Goal: Navigation & Orientation: Find specific page/section

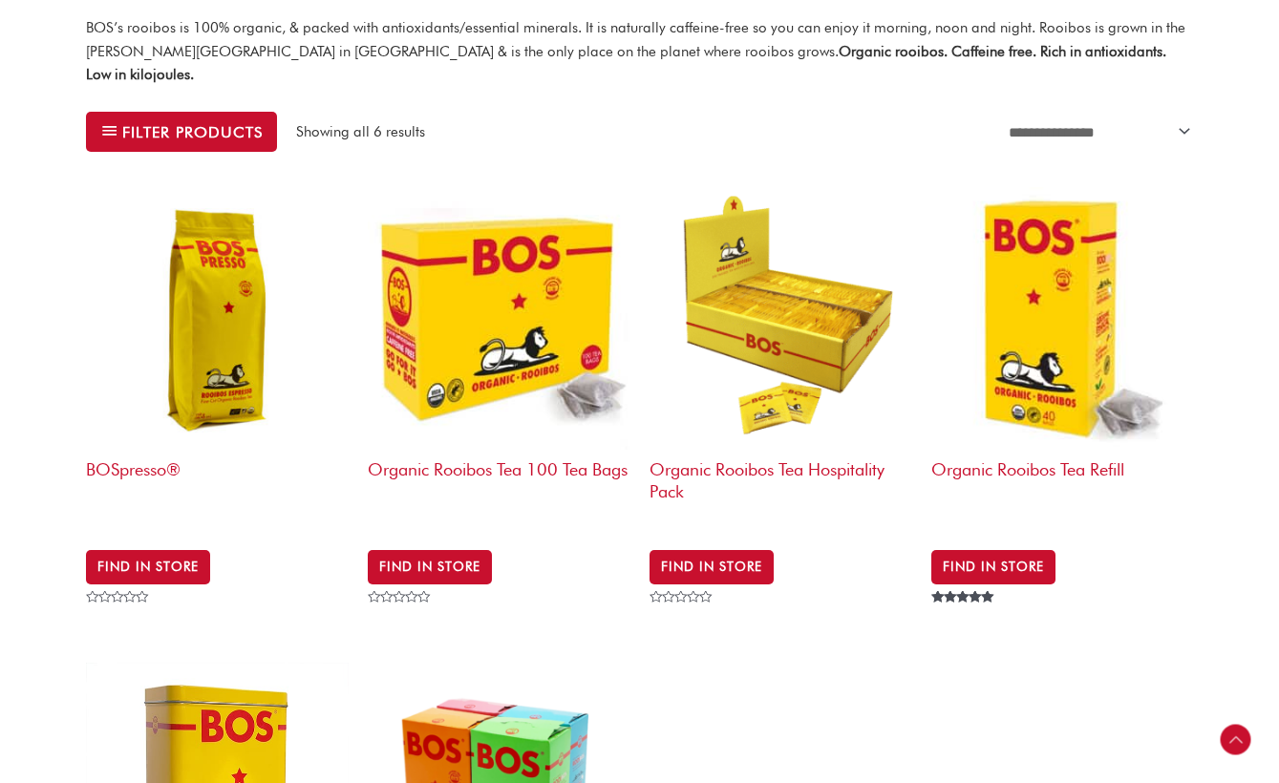
scroll to position [637, 0]
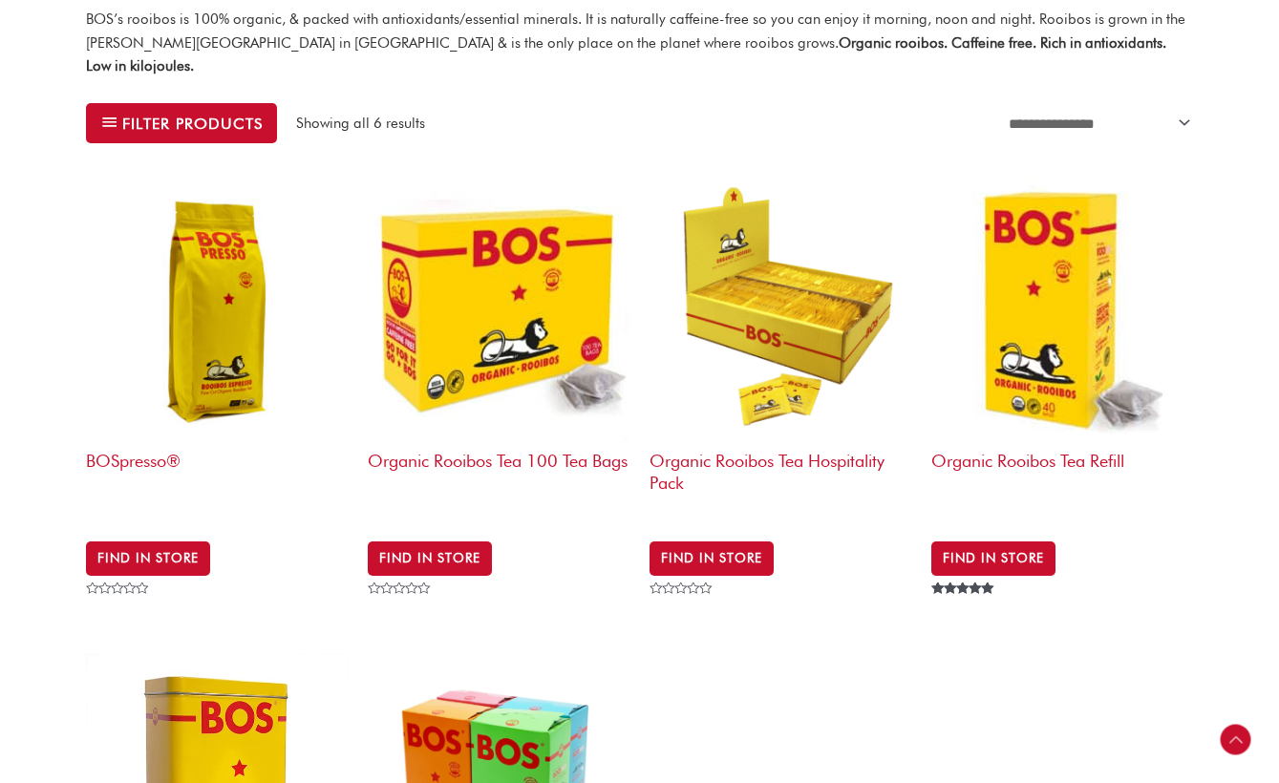
drag, startPoint x: 1226, startPoint y: 499, endPoint x: 1071, endPoint y: 587, distance: 178.4
click at [1025, 587] on ul "BOSpresso® Find in Store Rated 0 out of 5 Organic Rooibos Tea 100 Tea Bags Find…" at bounding box center [640, 653] width 1108 height 949
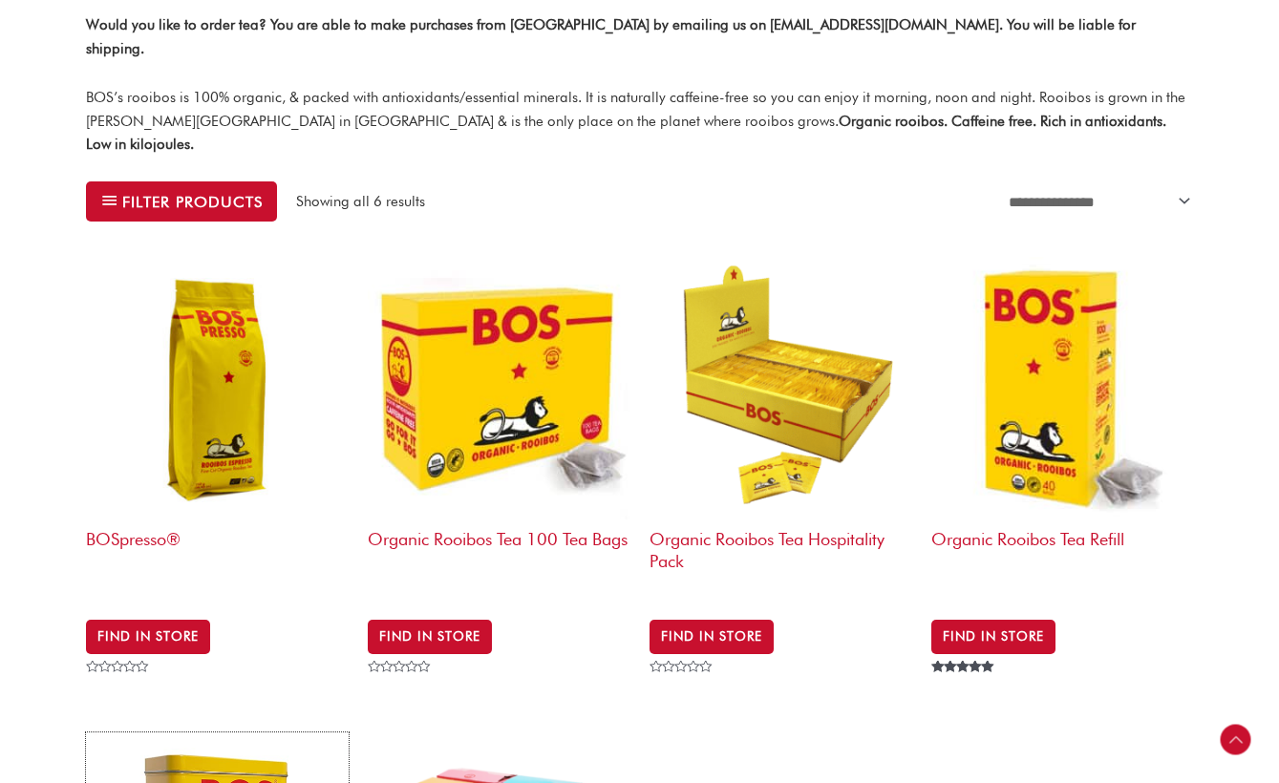
scroll to position [382, 0]
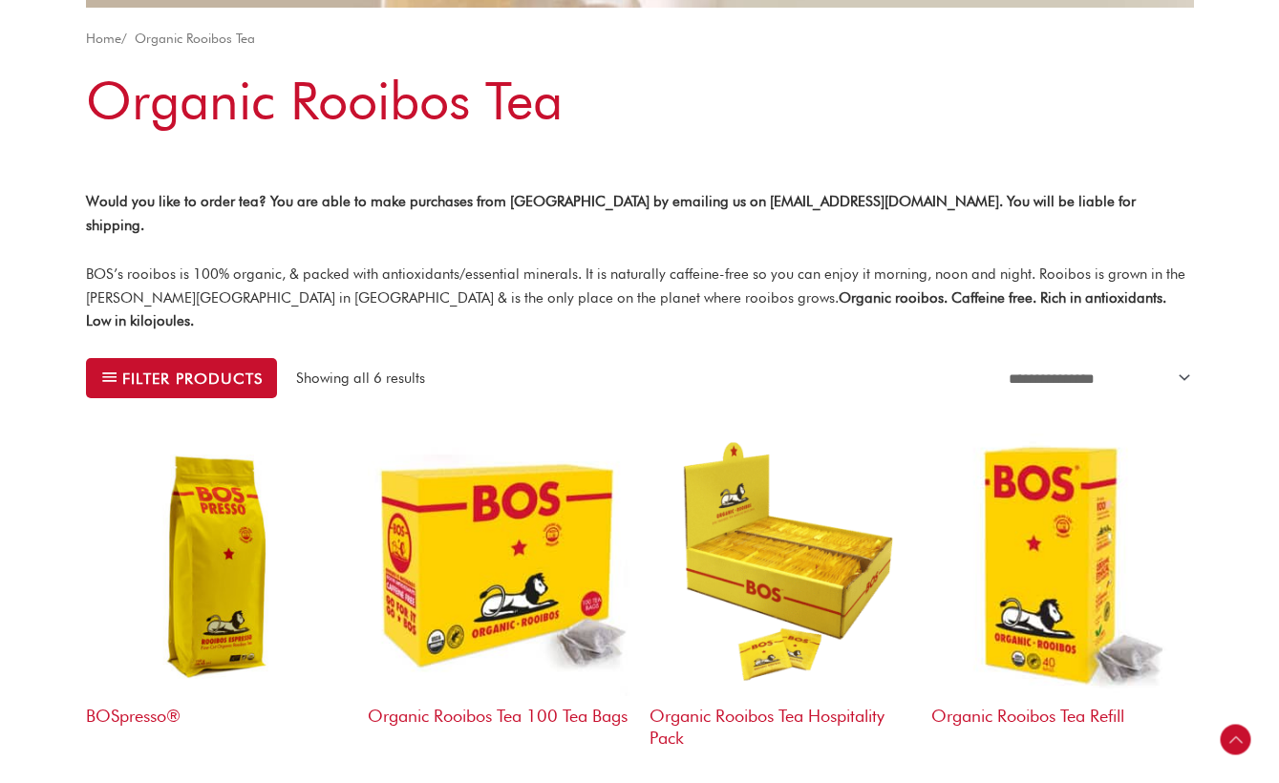
click at [717, 512] on img at bounding box center [781, 565] width 263 height 263
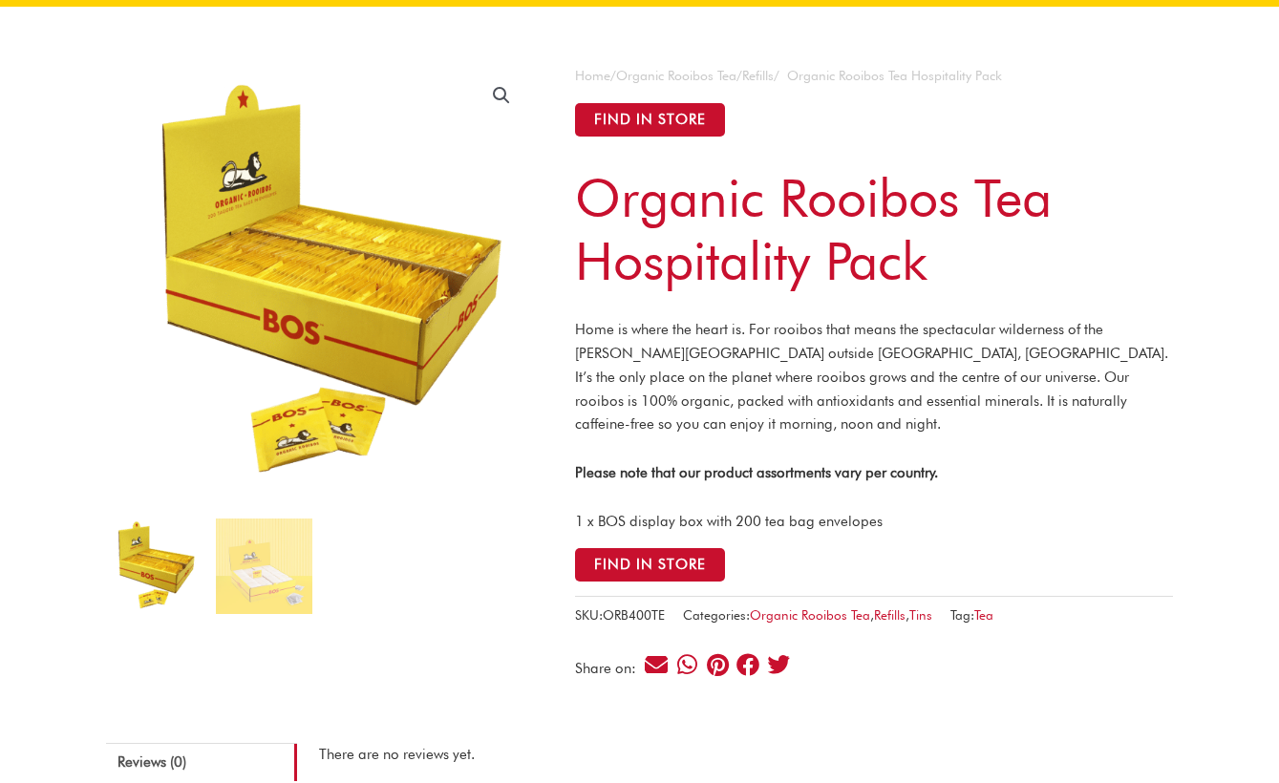
scroll to position [127, 0]
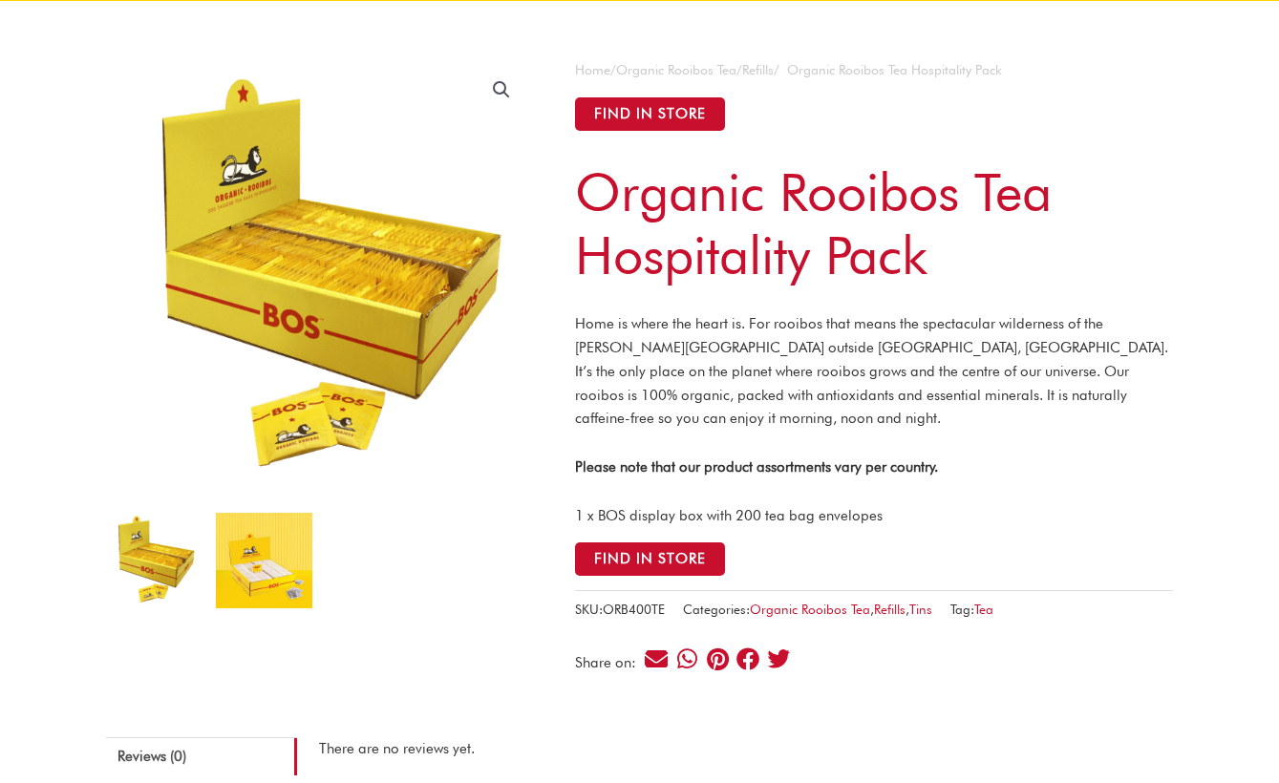
click at [248, 564] on img at bounding box center [264, 561] width 96 height 96
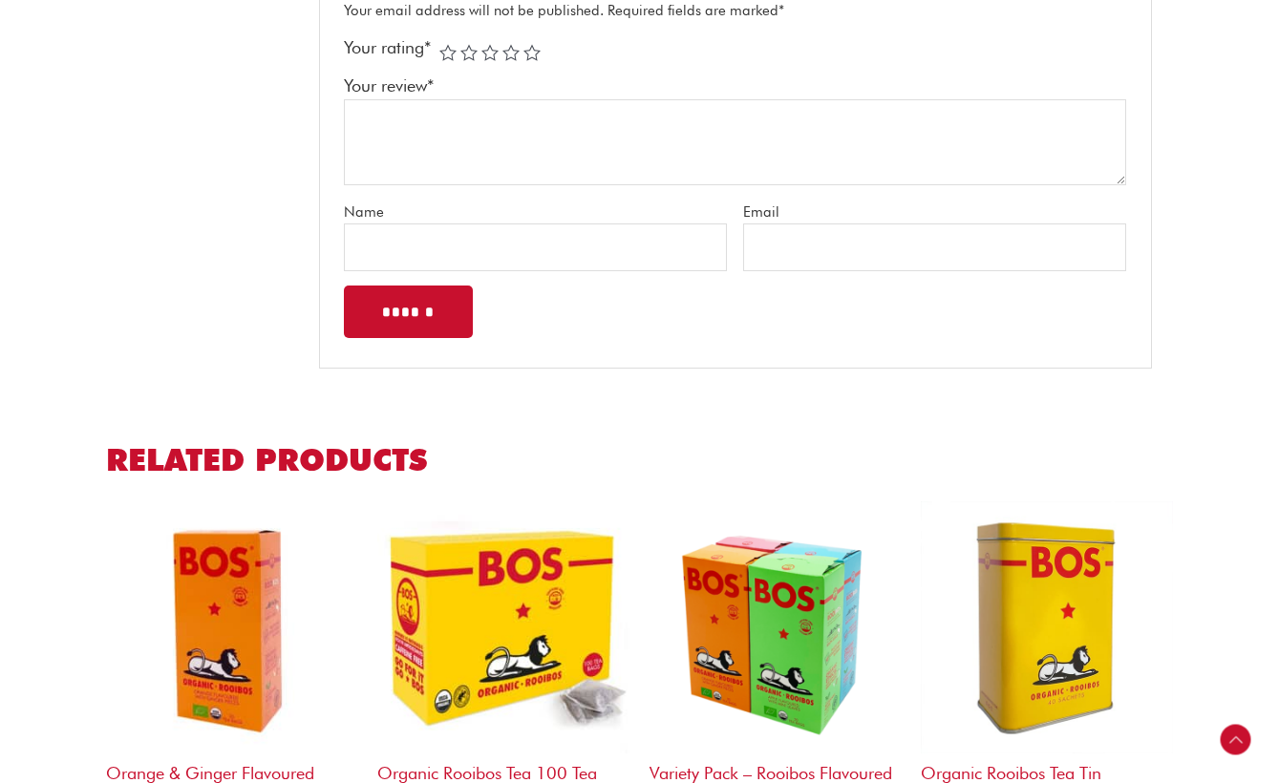
scroll to position [764, 0]
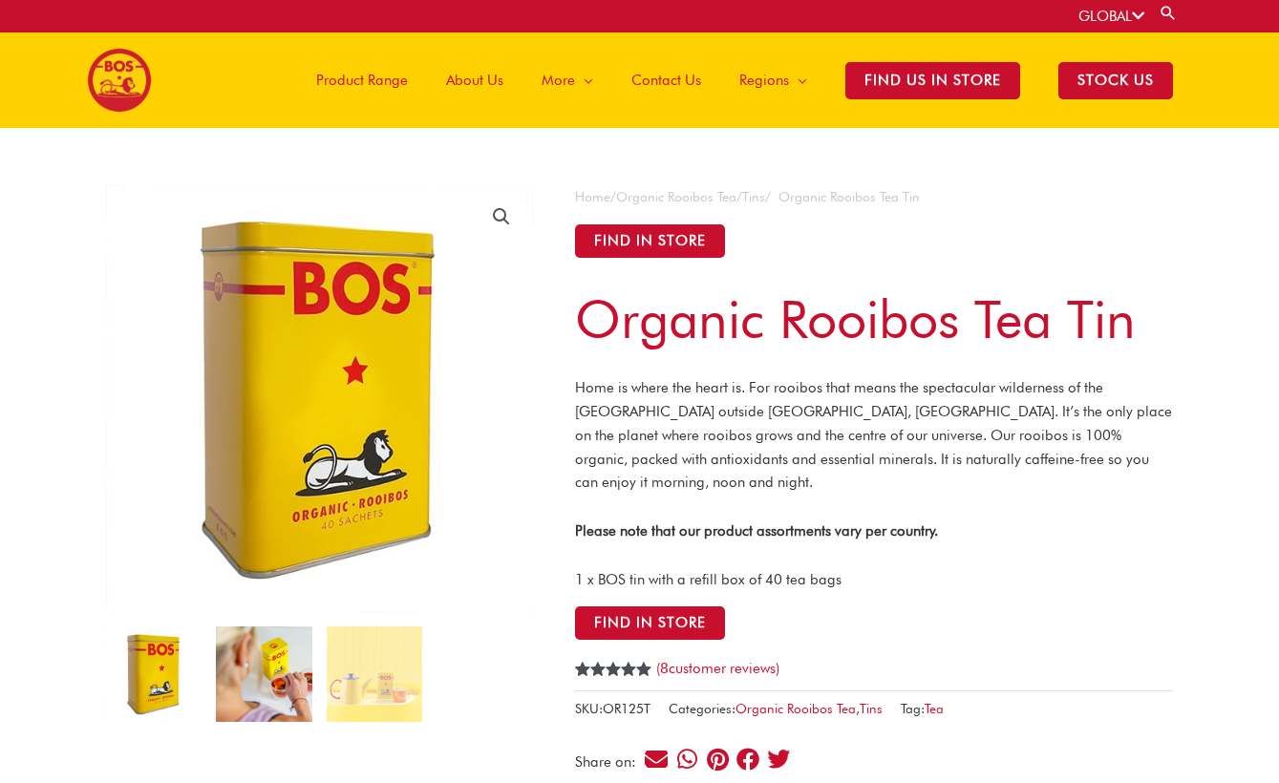
click at [240, 688] on img at bounding box center [264, 675] width 96 height 96
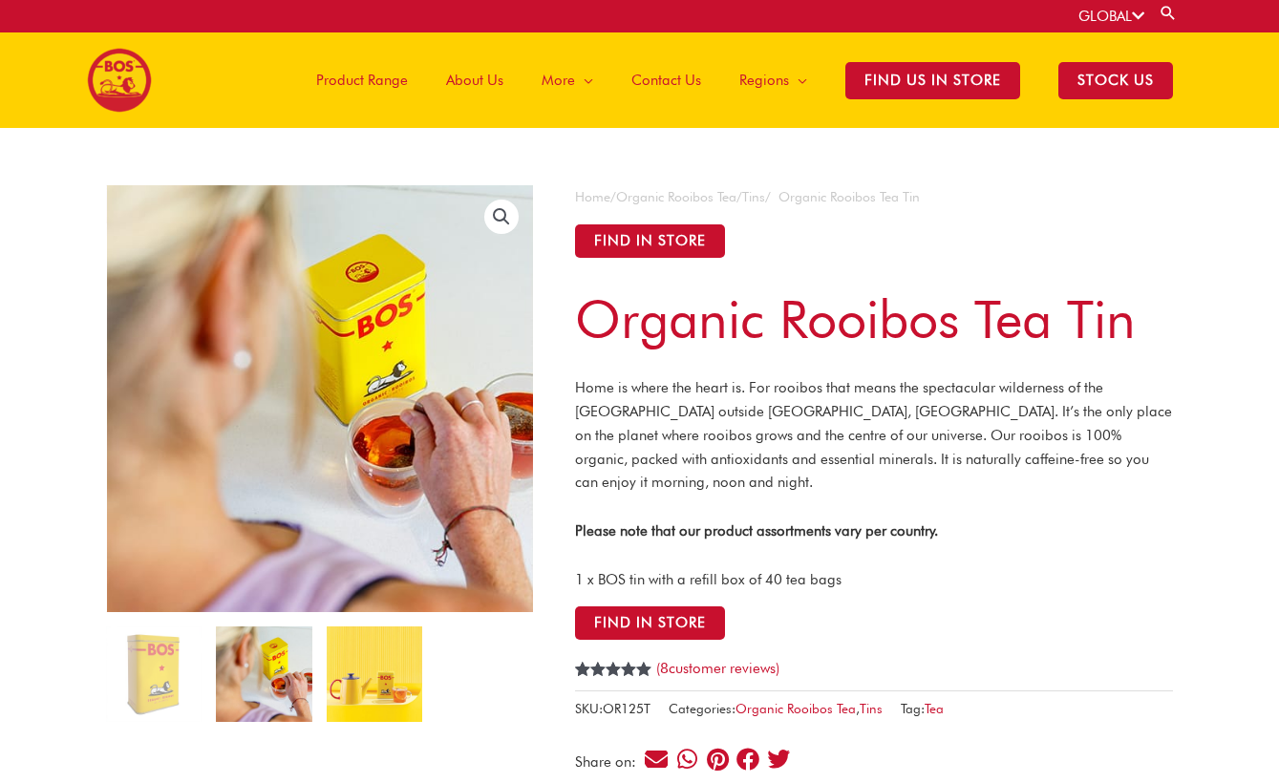
click at [399, 656] on img at bounding box center [375, 675] width 96 height 96
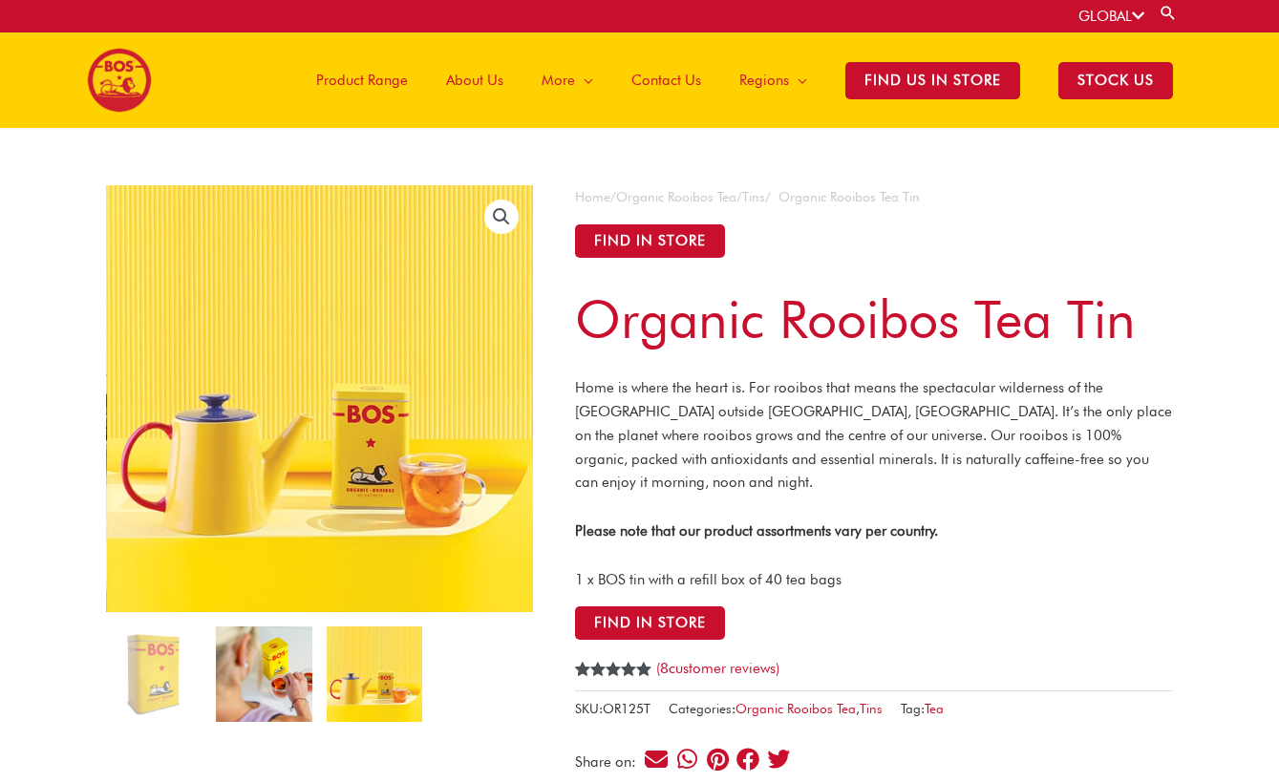
click at [251, 663] on img at bounding box center [264, 675] width 96 height 96
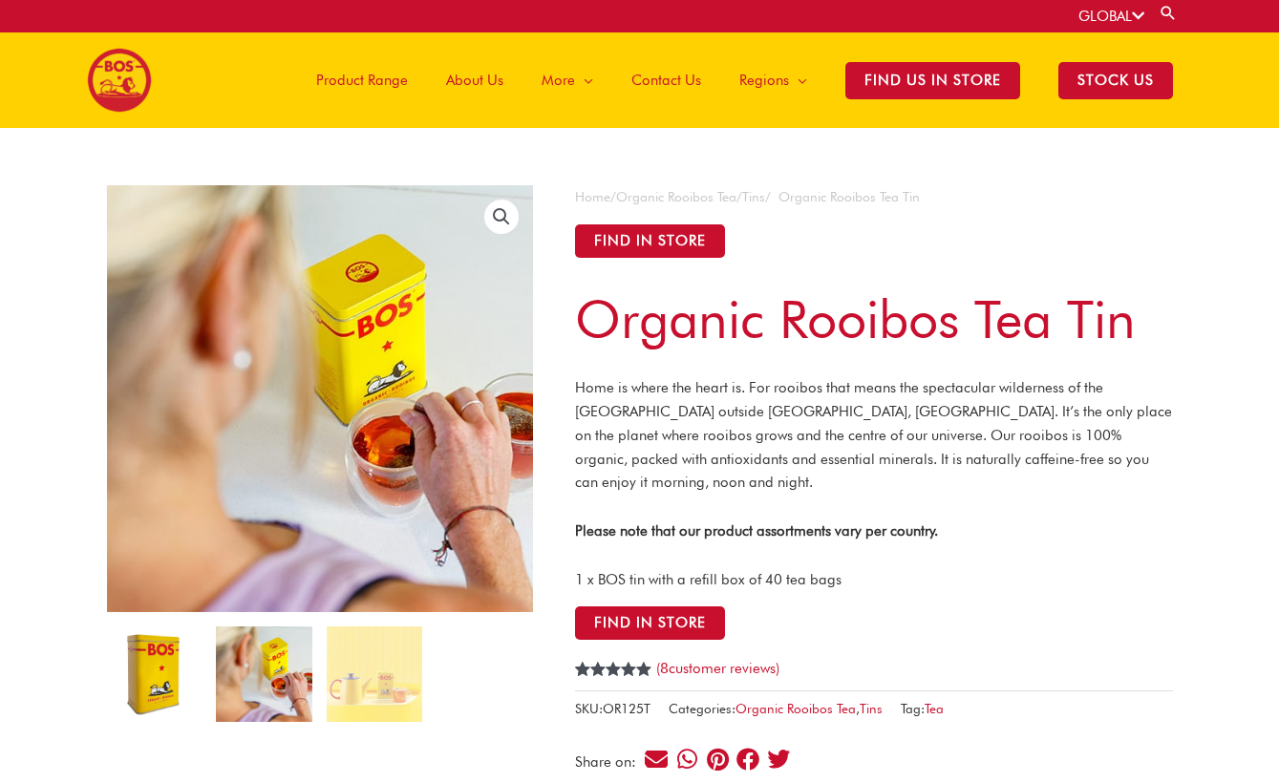
click at [161, 671] on img at bounding box center [154, 675] width 96 height 96
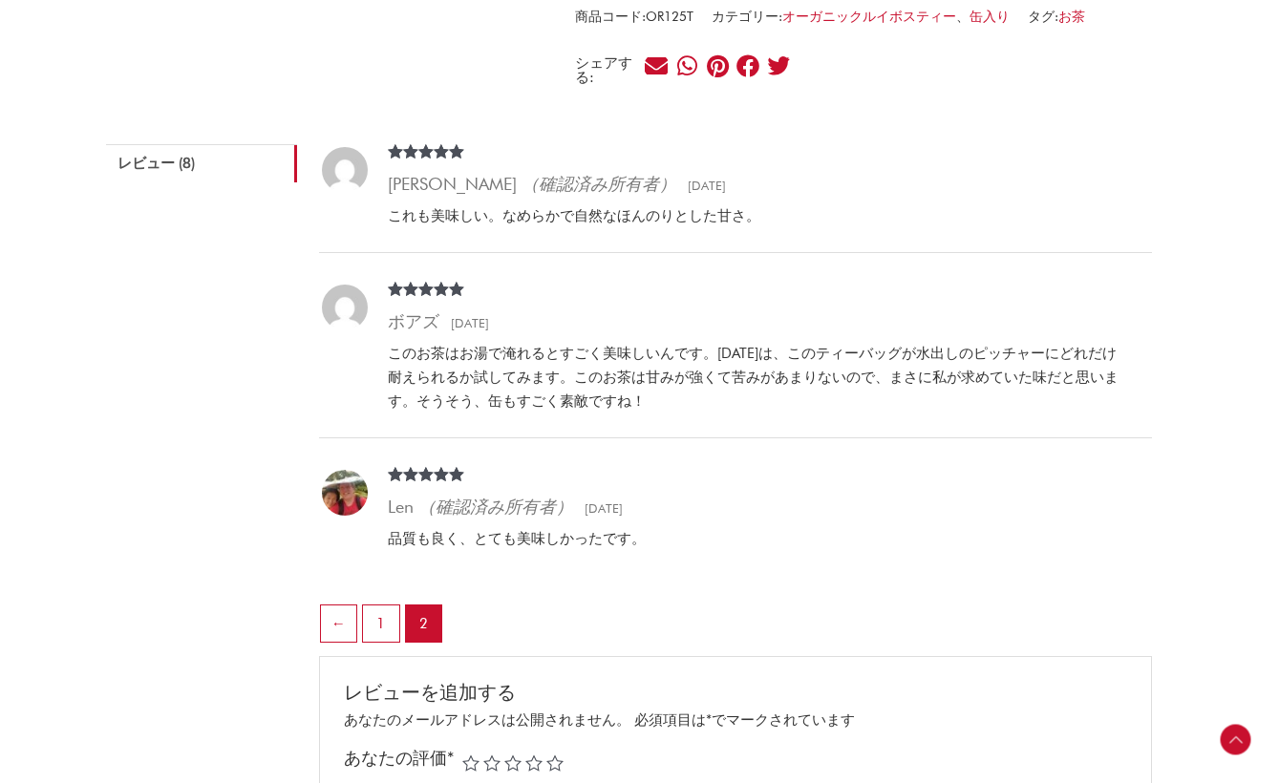
scroll to position [891, 0]
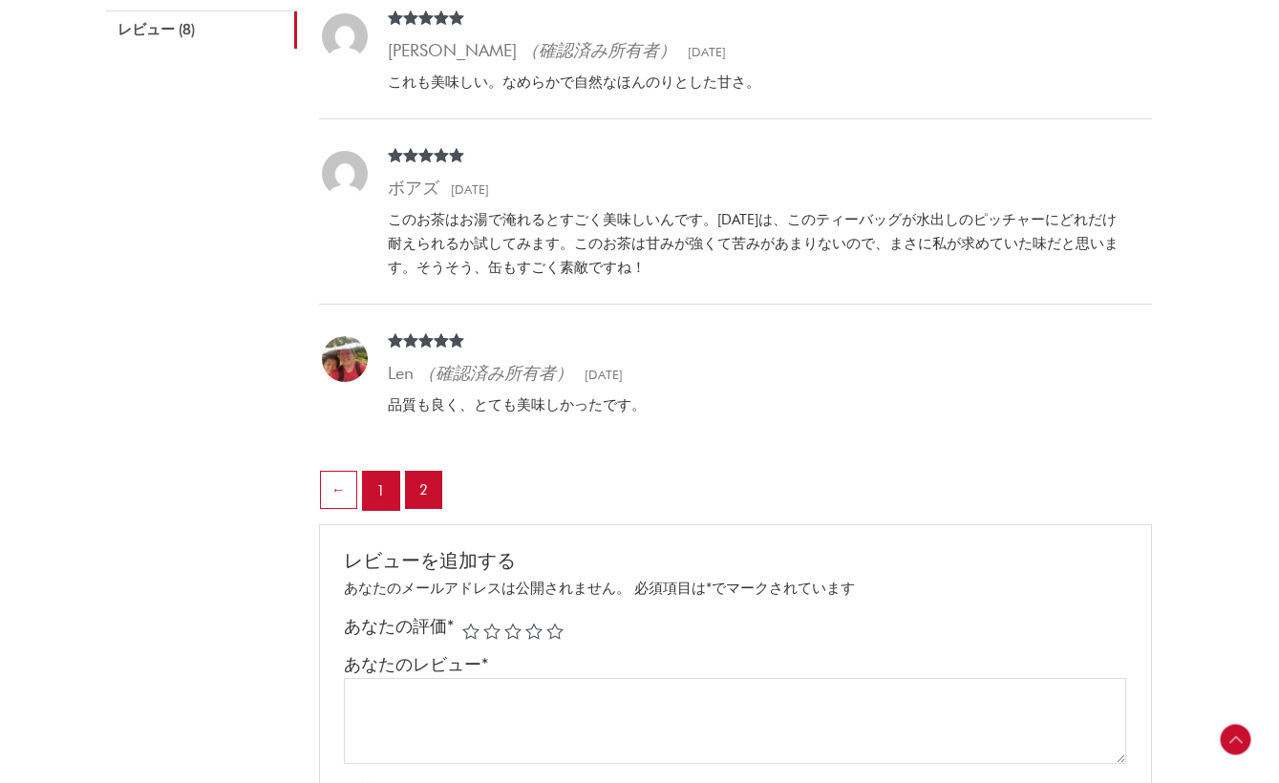
click at [372, 479] on link "1" at bounding box center [381, 491] width 36 height 38
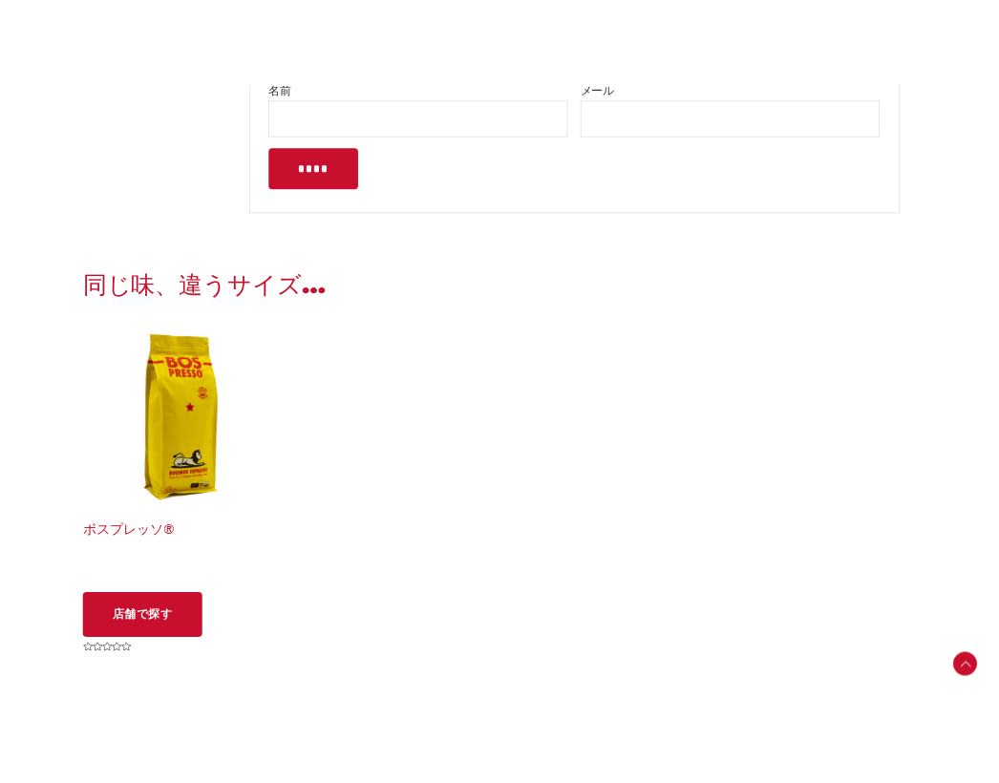
scroll to position [1807, 0]
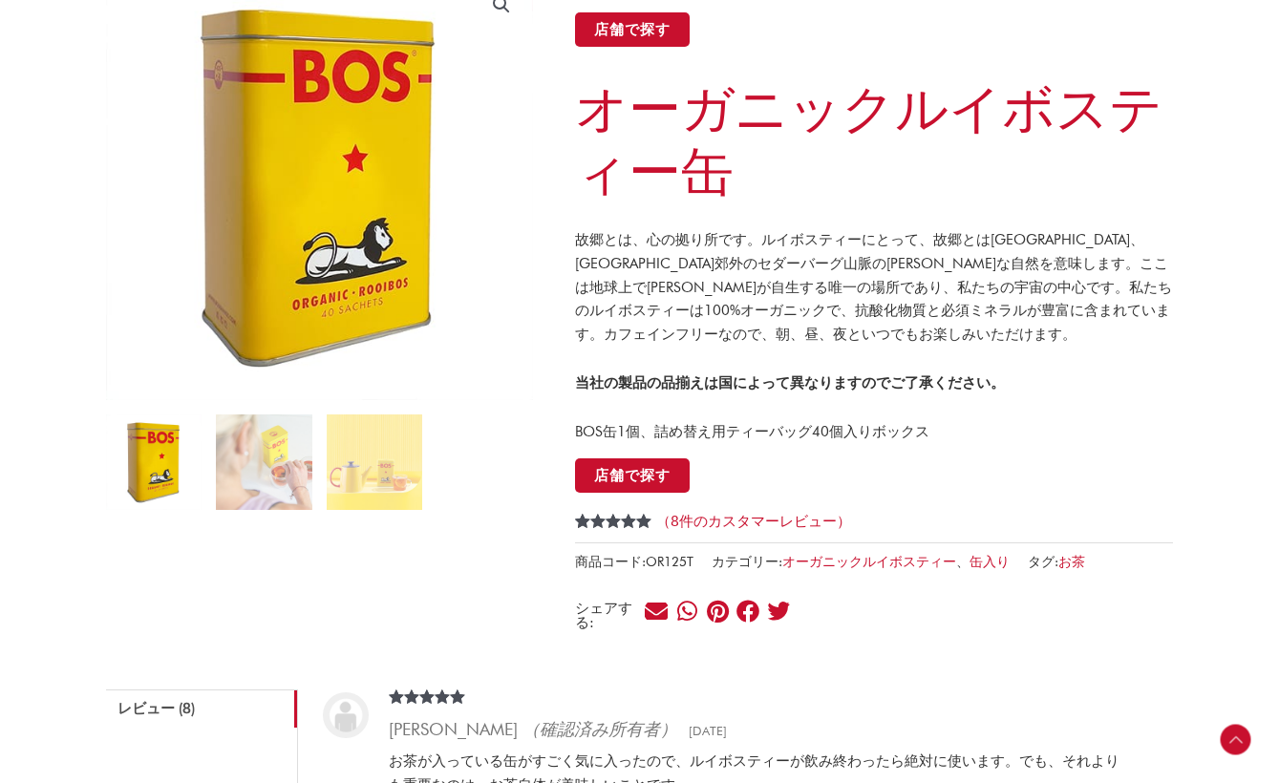
scroll to position [203, 0]
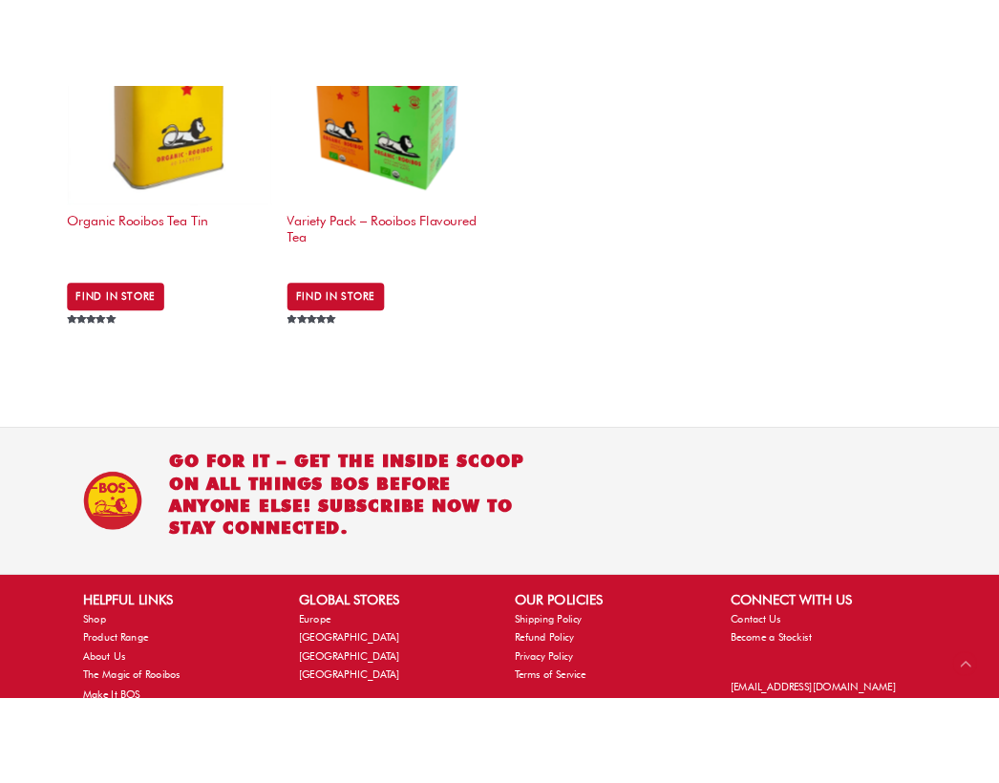
scroll to position [1358, 0]
